Goal: Task Accomplishment & Management: Manage account settings

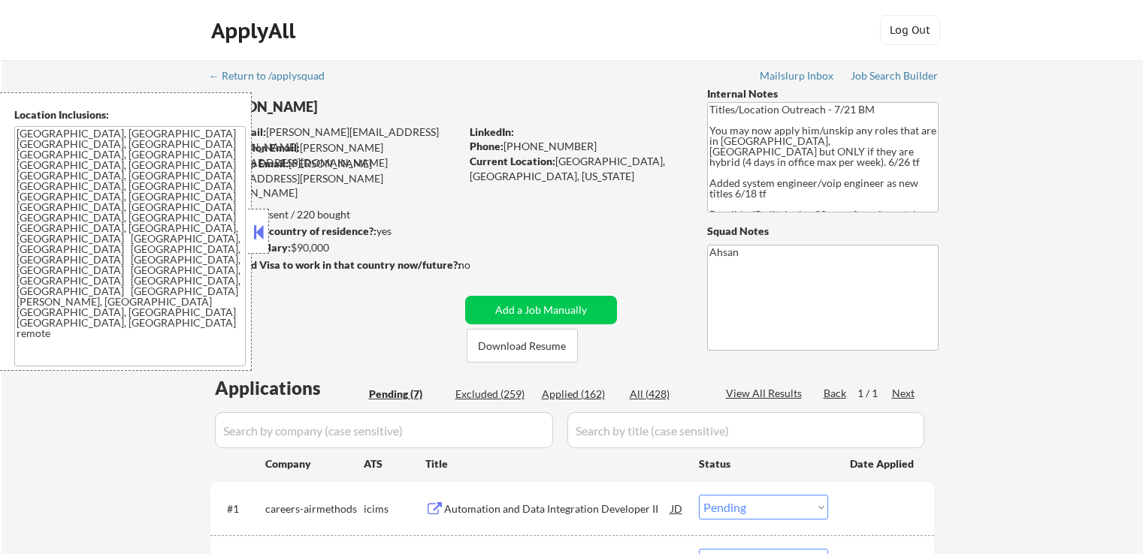
select select ""pending""
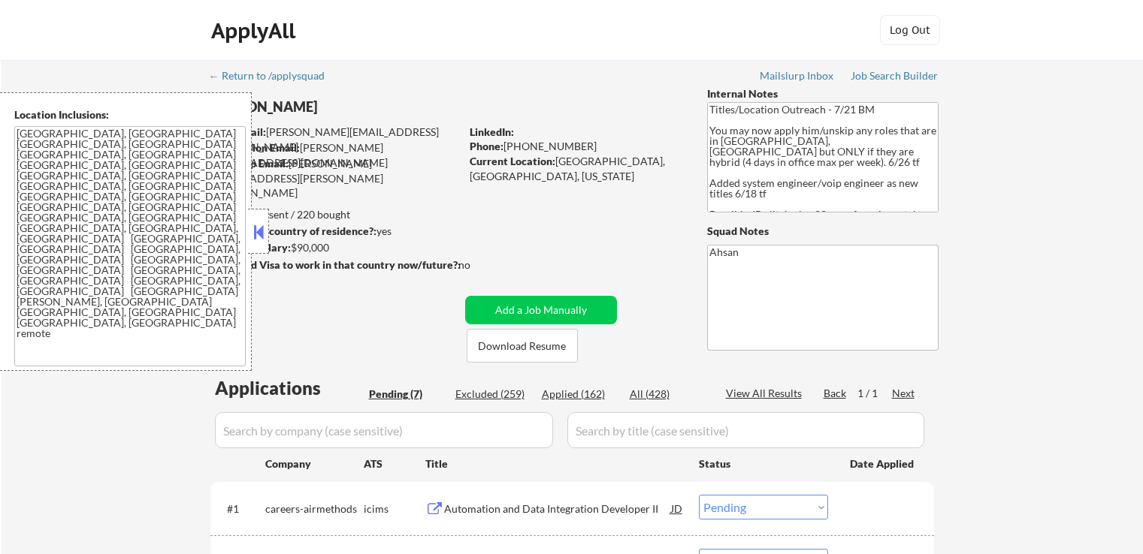
select select ""pending""
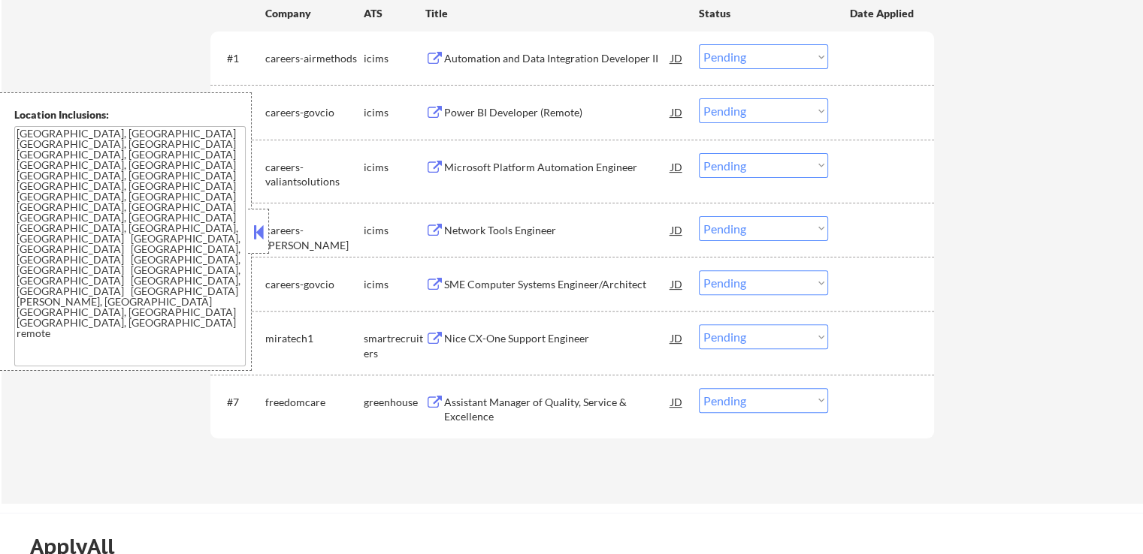
scroll to position [526, 0]
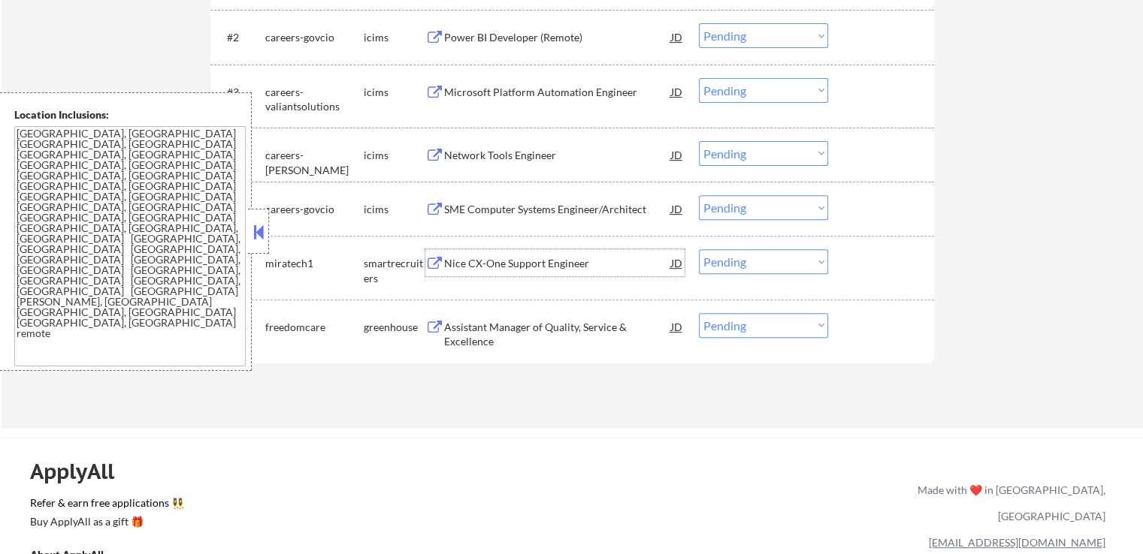
click at [469, 262] on div "Nice CX-One Support Engineer" at bounding box center [557, 263] width 227 height 15
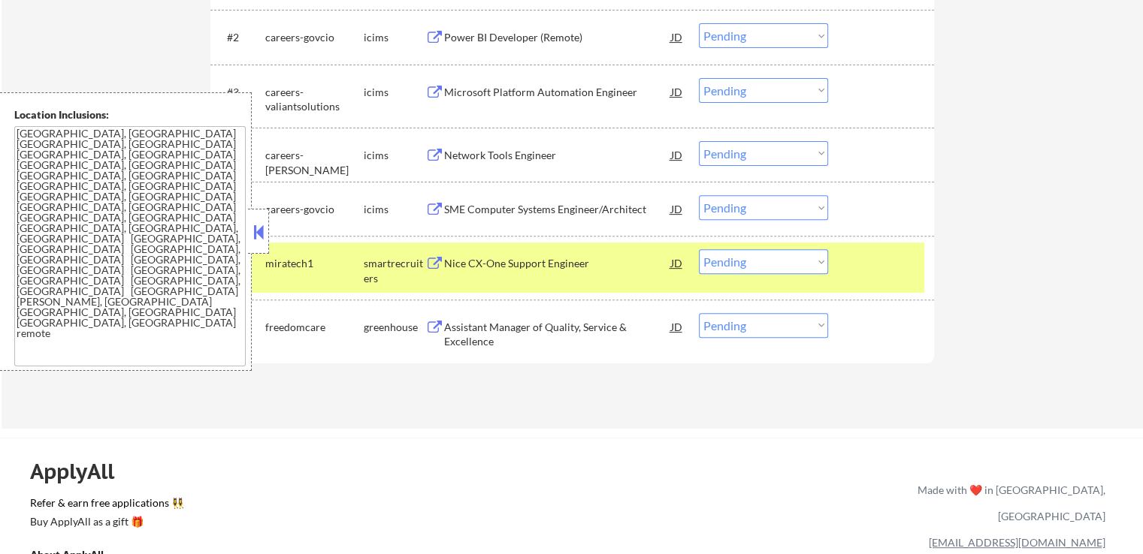
click at [471, 334] on div "Assistant Manager of Quality, Service & Excellence" at bounding box center [557, 334] width 227 height 29
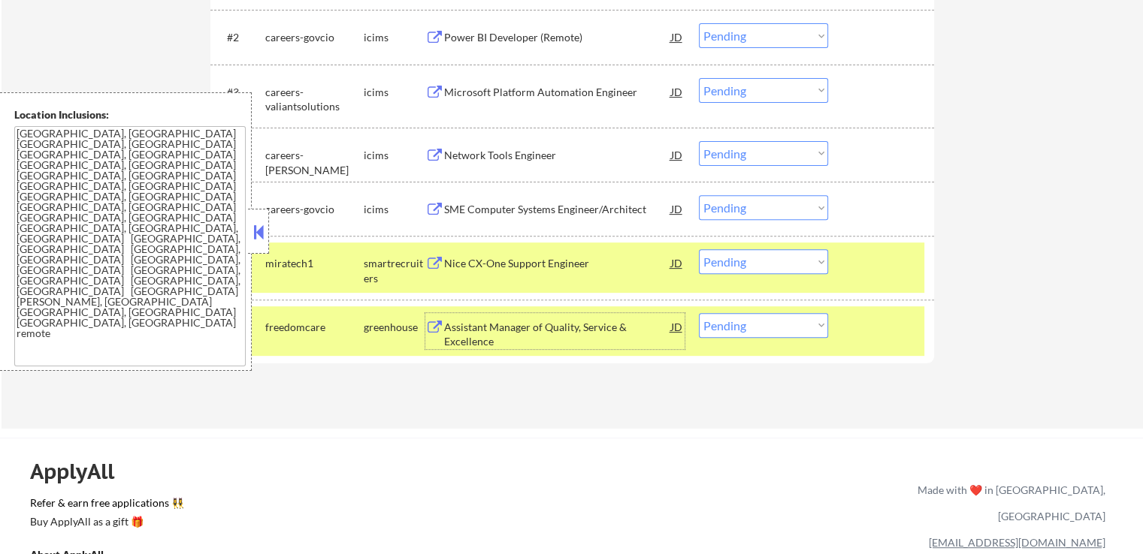
drag, startPoint x: 784, startPoint y: 261, endPoint x: 785, endPoint y: 271, distance: 9.8
click at [785, 264] on select "Choose an option... Pending Applied Excluded (Questions) Excluded (Expired) Exc…" at bounding box center [763, 261] width 129 height 25
click at [699, 249] on select "Choose an option... Pending Applied Excluded (Questions) Excluded (Expired) Exc…" at bounding box center [763, 261] width 129 height 25
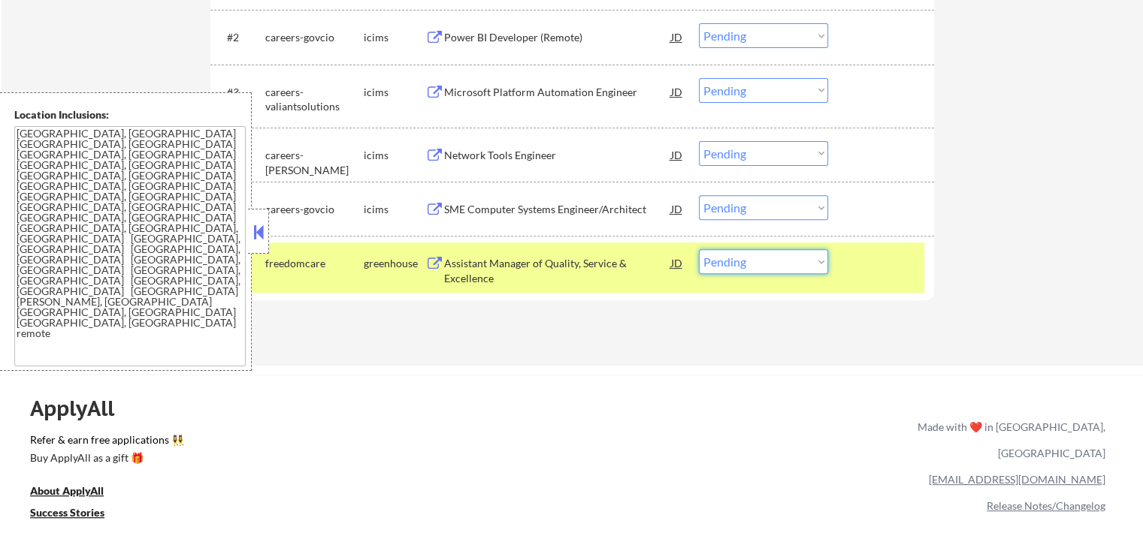
click at [737, 268] on select "Choose an option... Pending Applied Excluded (Questions) Excluded (Expired) Exc…" at bounding box center [763, 261] width 129 height 25
select select ""applied""
click at [699, 249] on select "Choose an option... Pending Applied Excluded (Questions) Excluded (Expired) Exc…" at bounding box center [763, 261] width 129 height 25
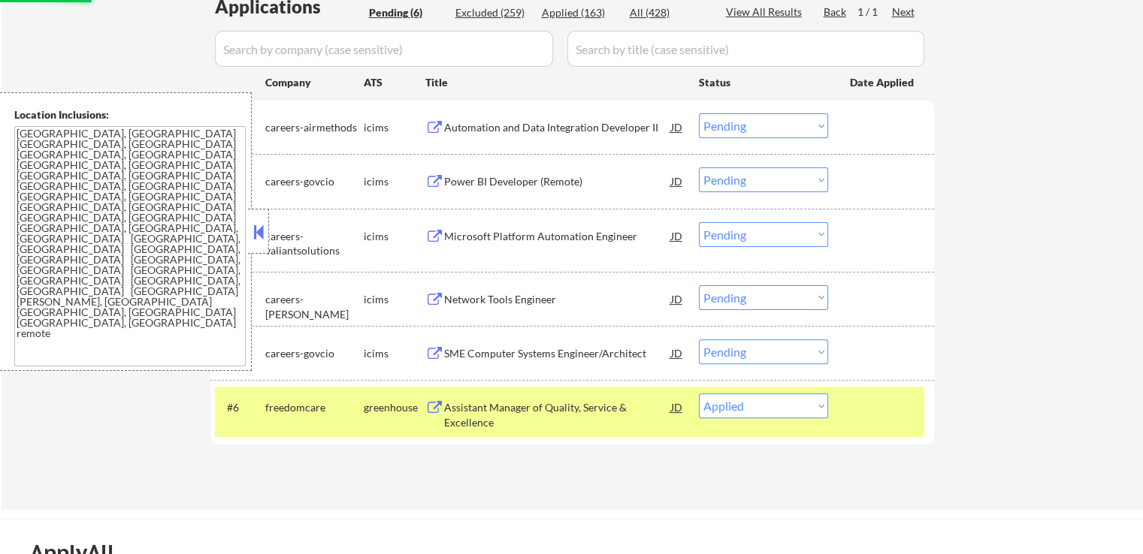
scroll to position [376, 0]
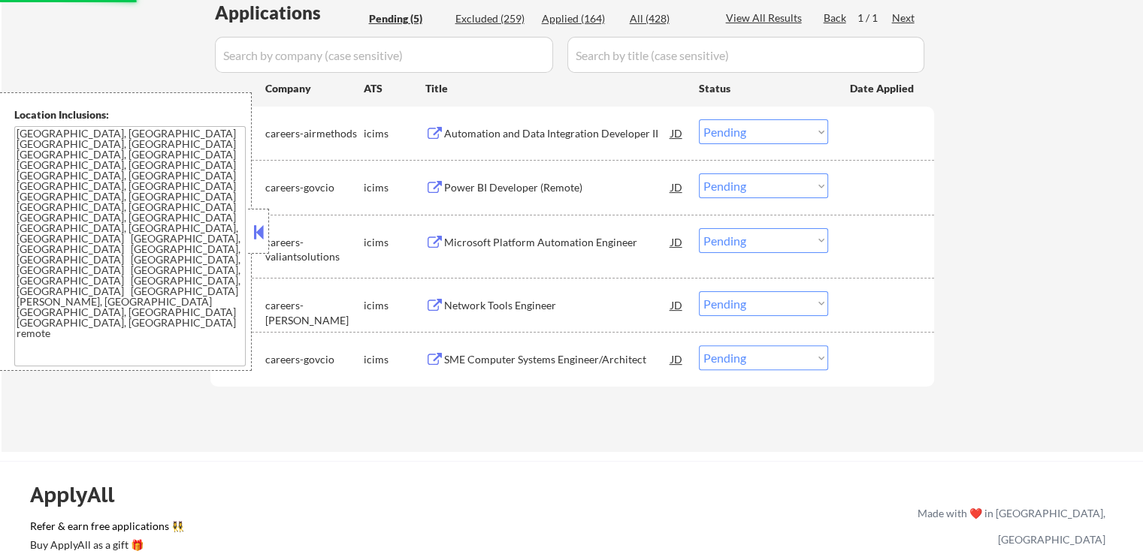
click at [479, 134] on div "Automation and Data Integration Developer II" at bounding box center [557, 133] width 227 height 15
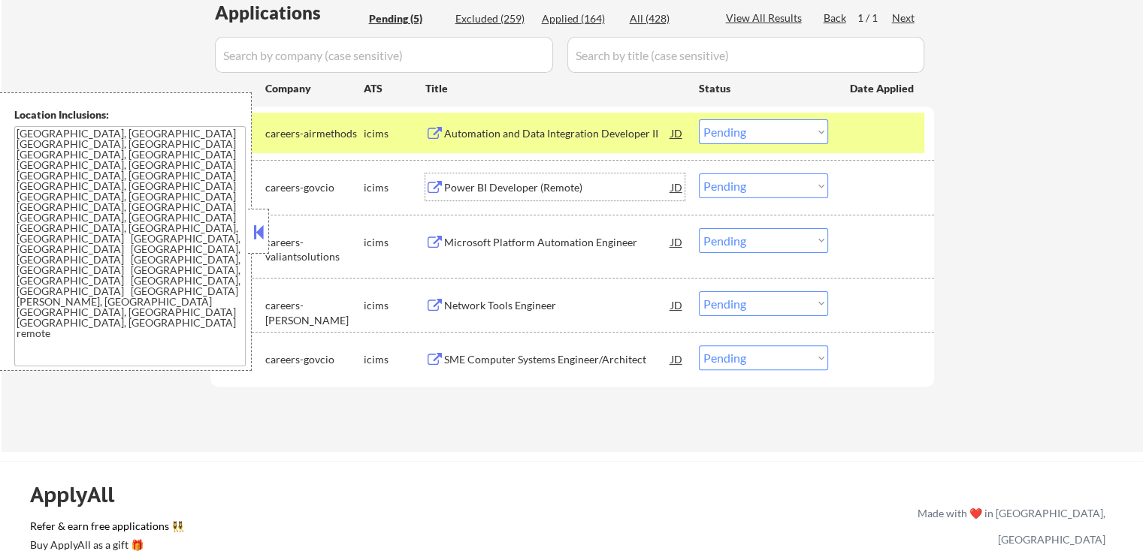
click at [486, 187] on div "Power BI Developer (Remote)" at bounding box center [557, 187] width 227 height 15
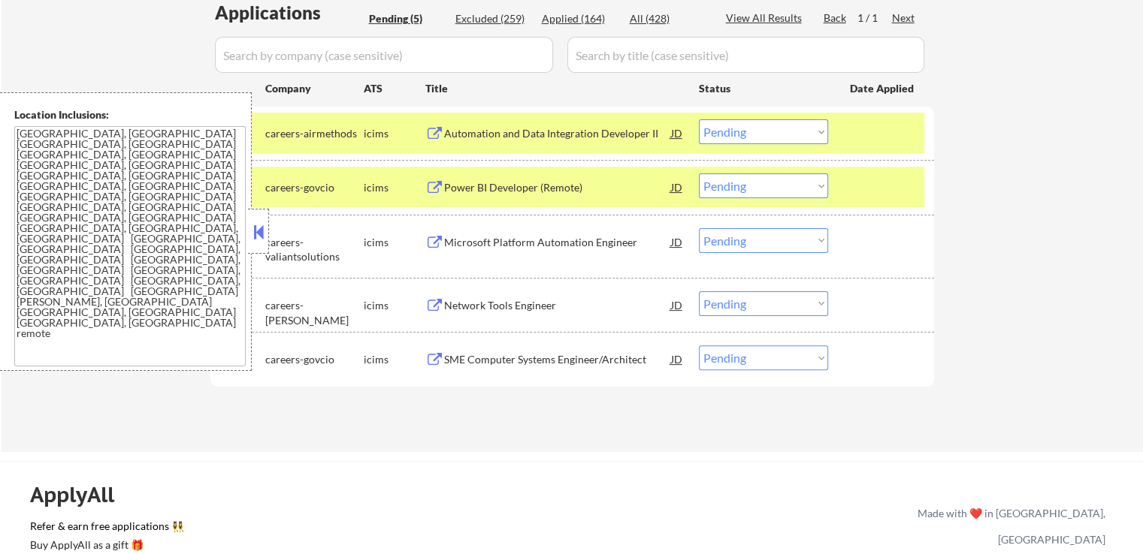
click at [487, 243] on div "Microsoft Platform Automation Engineer" at bounding box center [557, 242] width 227 height 15
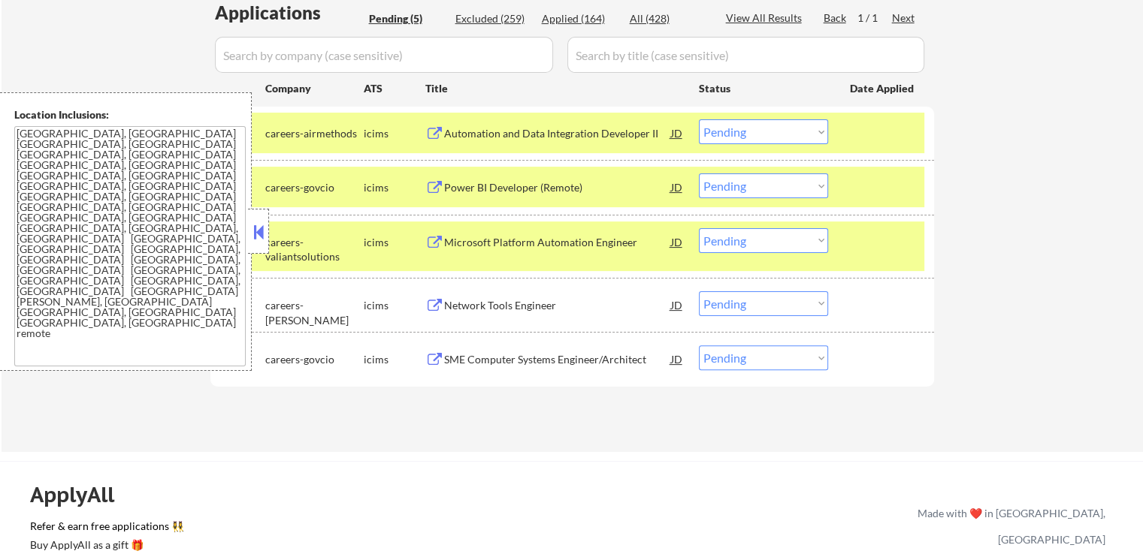
click at [475, 300] on div "Network Tools Engineer" at bounding box center [557, 305] width 227 height 15
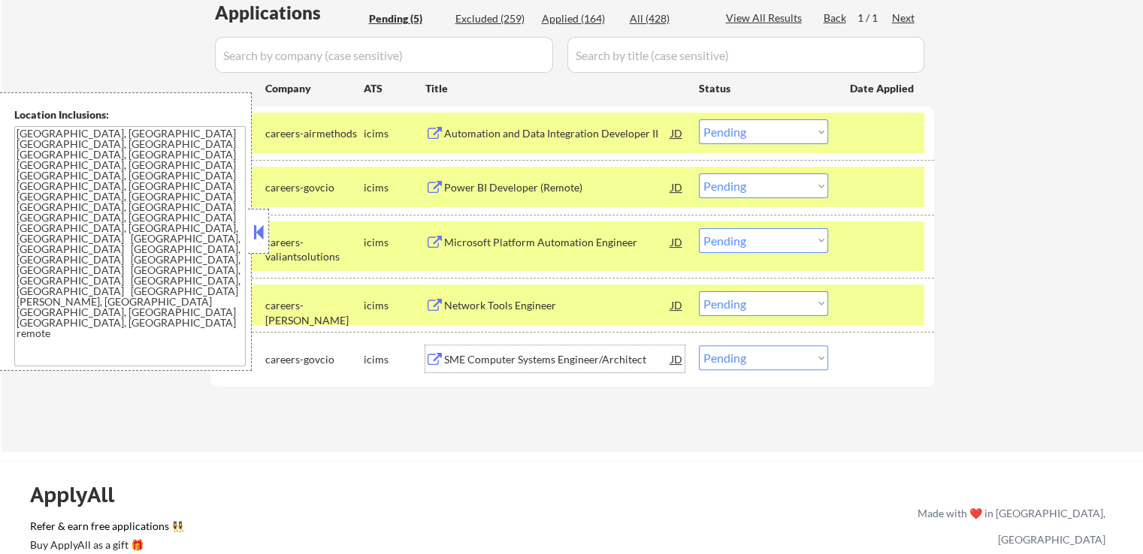
click at [502, 355] on div "SME Computer Systems Engineer/Architect" at bounding box center [557, 359] width 227 height 15
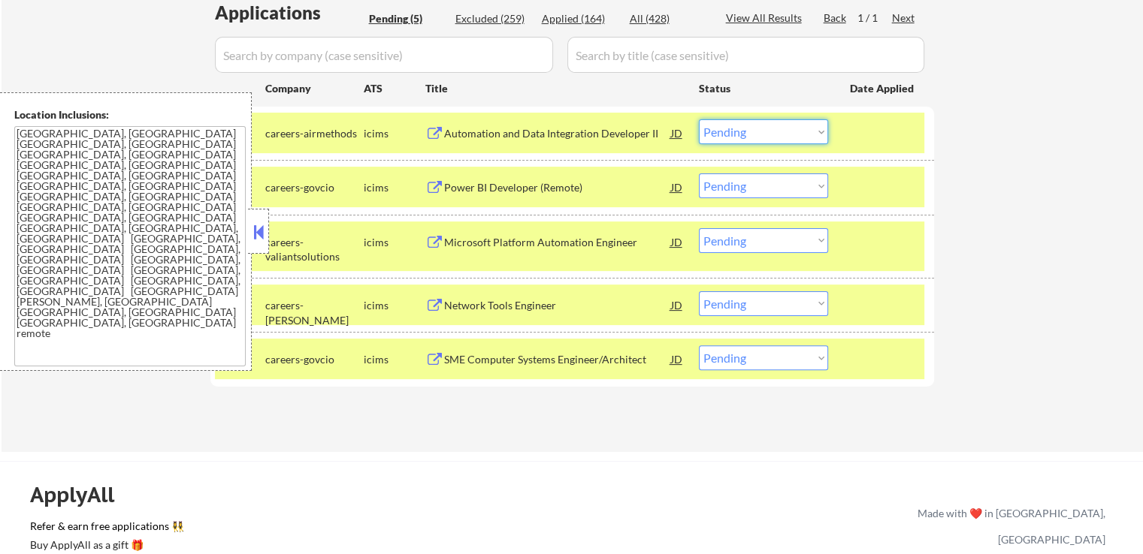
click at [751, 134] on select "Choose an option... Pending Applied Excluded (Questions) Excluded (Expired) Exc…" at bounding box center [763, 131] width 129 height 25
click at [699, 119] on select "Choose an option... Pending Applied Excluded (Questions) Excluded (Expired) Exc…" at bounding box center [763, 131] width 129 height 25
select select ""pending""
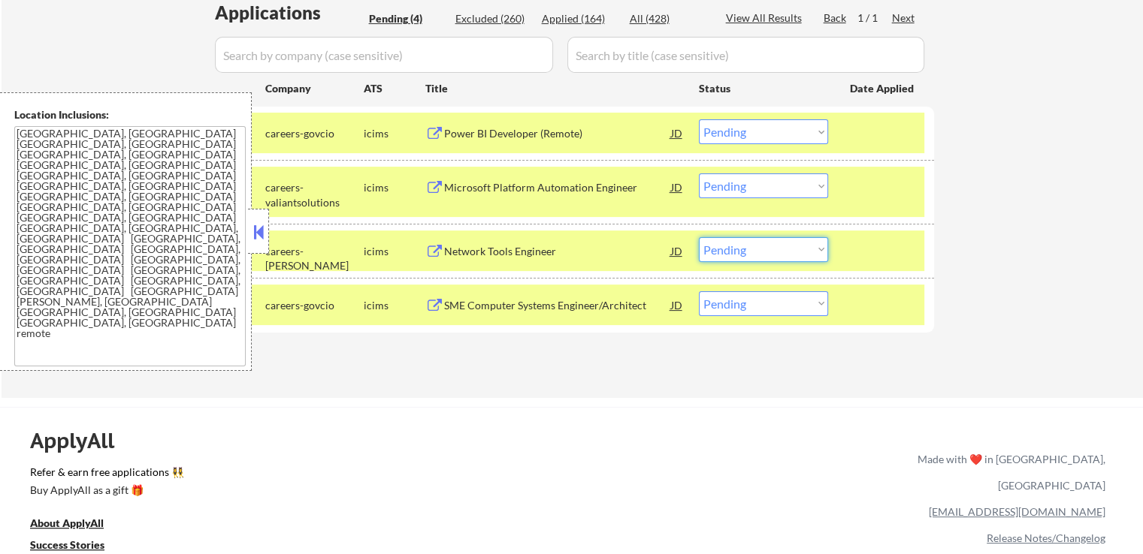
click at [769, 258] on select "Choose an option... Pending Applied Excluded (Questions) Excluded (Expired) Exc…" at bounding box center [763, 249] width 129 height 25
click at [699, 237] on select "Choose an option... Pending Applied Excluded (Questions) Excluded (Expired) Exc…" at bounding box center [763, 249] width 129 height 25
select select ""pending""
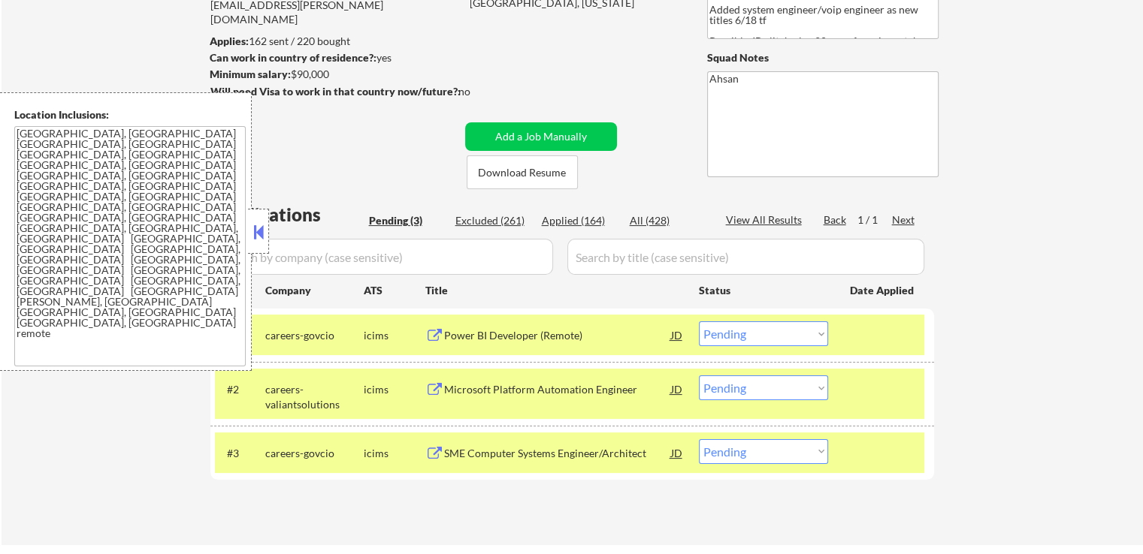
scroll to position [150, 0]
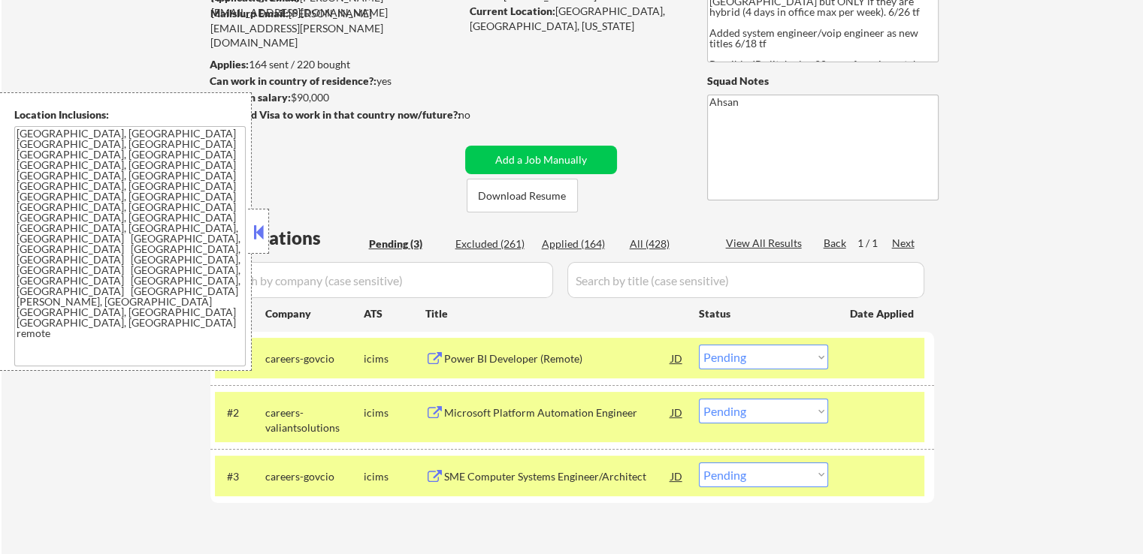
click at [886, 364] on div at bounding box center [883, 358] width 66 height 27
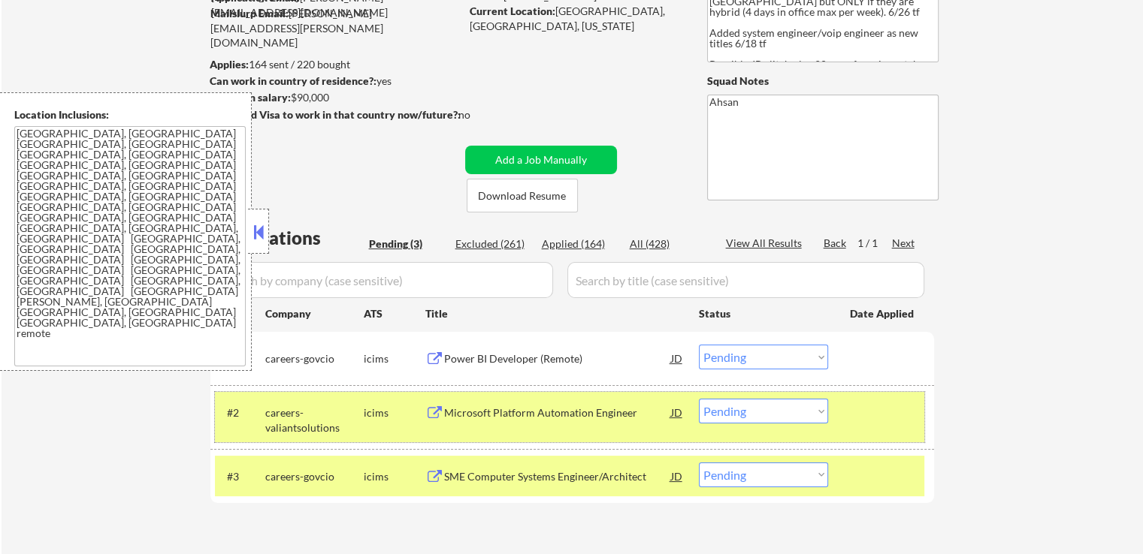
drag, startPoint x: 889, startPoint y: 409, endPoint x: 895, endPoint y: 427, distance: 19.7
click at [891, 415] on div at bounding box center [883, 412] width 66 height 27
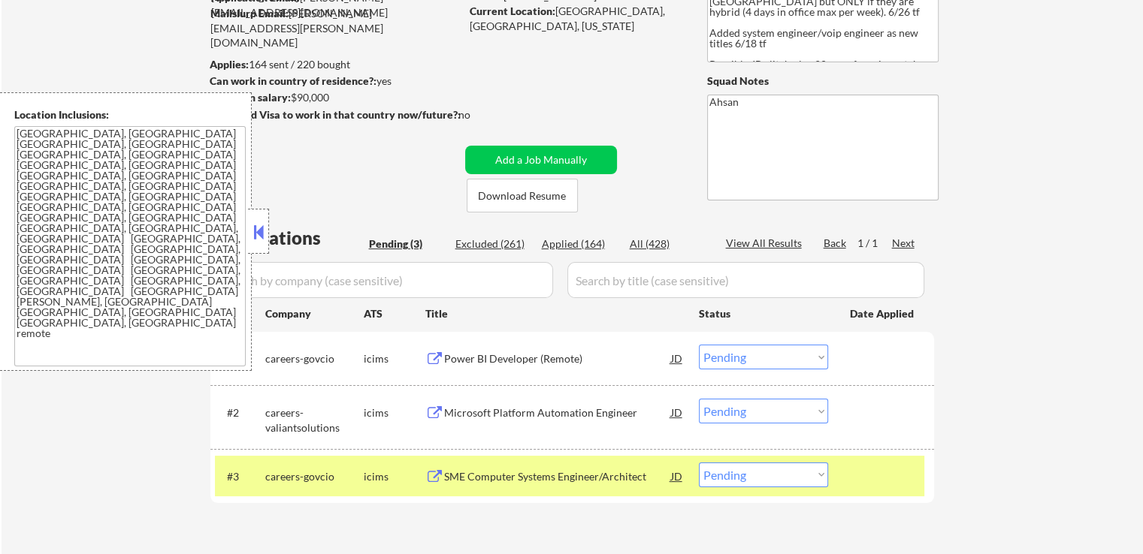
click at [893, 456] on div "#3 careers-govcio icims SME Computer Systems Engineer/Architect JD Choose an op…" at bounding box center [571, 476] width 723 height 54
click at [895, 474] on div at bounding box center [883, 476] width 66 height 27
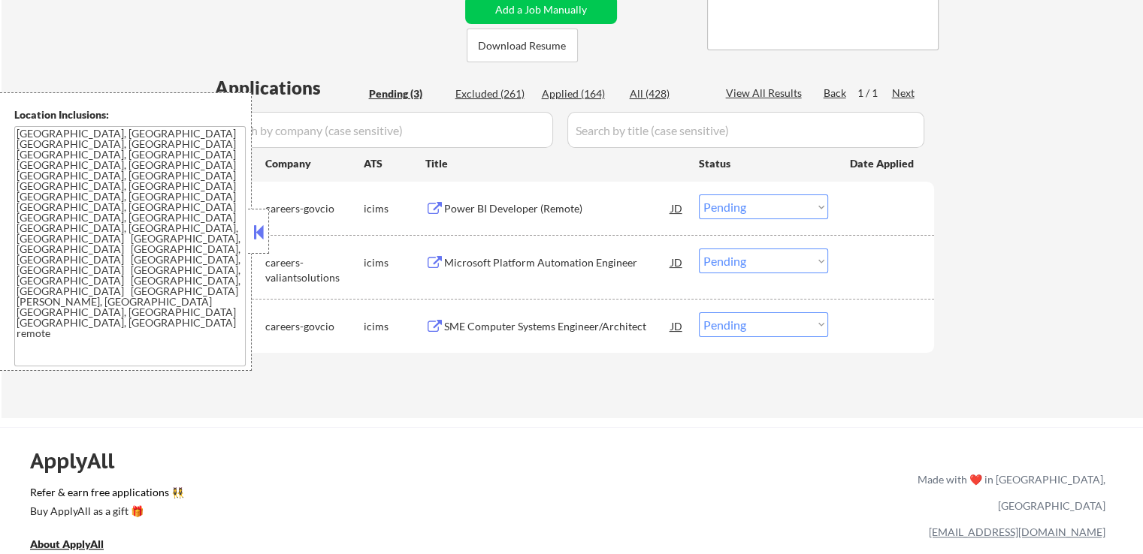
scroll to position [376, 0]
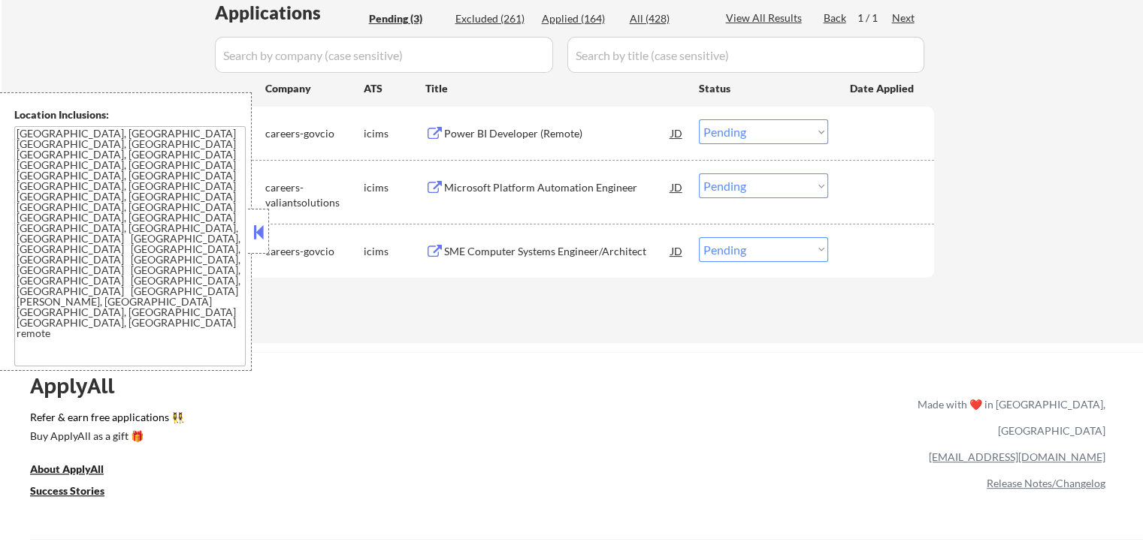
click at [265, 239] on button at bounding box center [258, 232] width 17 height 23
